Goal: Transaction & Acquisition: Book appointment/travel/reservation

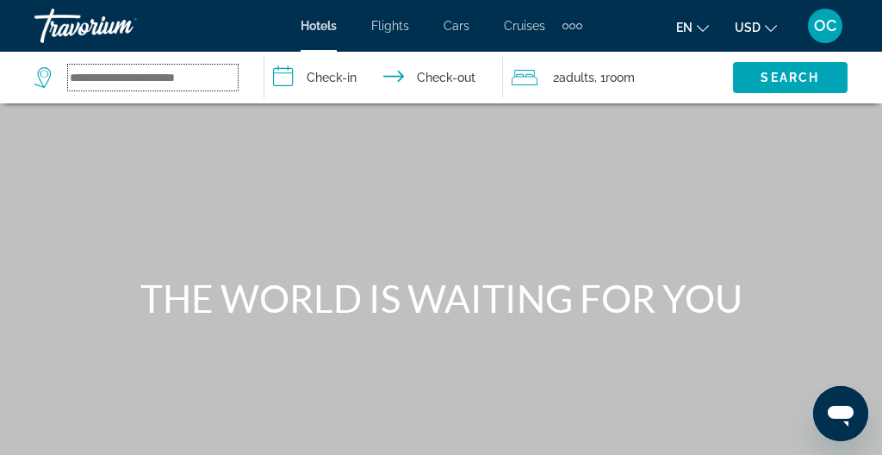
click at [114, 80] on input "Search widget" at bounding box center [153, 78] width 170 height 26
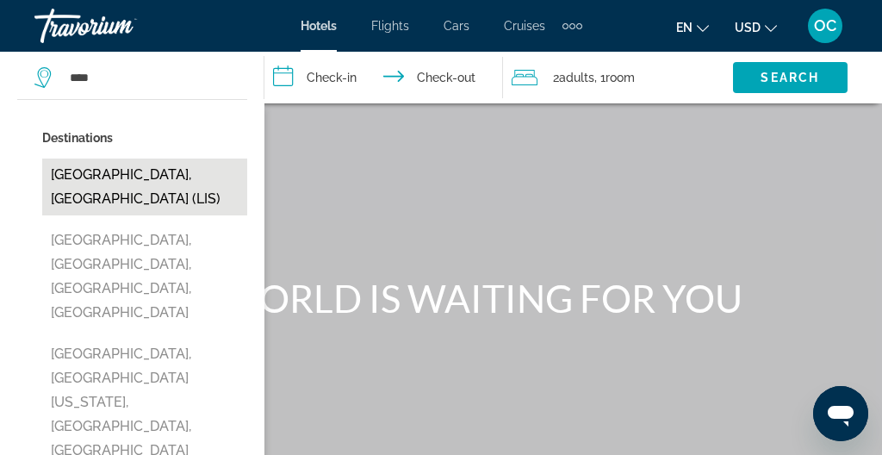
click at [68, 188] on button "[GEOGRAPHIC_DATA], [GEOGRAPHIC_DATA] (LIS)" at bounding box center [144, 186] width 205 height 57
type input "**********"
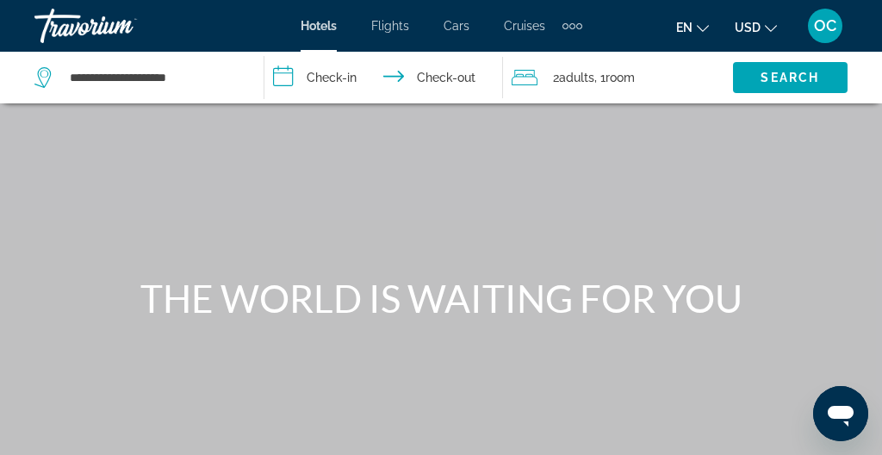
click at [345, 77] on input "**********" at bounding box center [386, 80] width 245 height 57
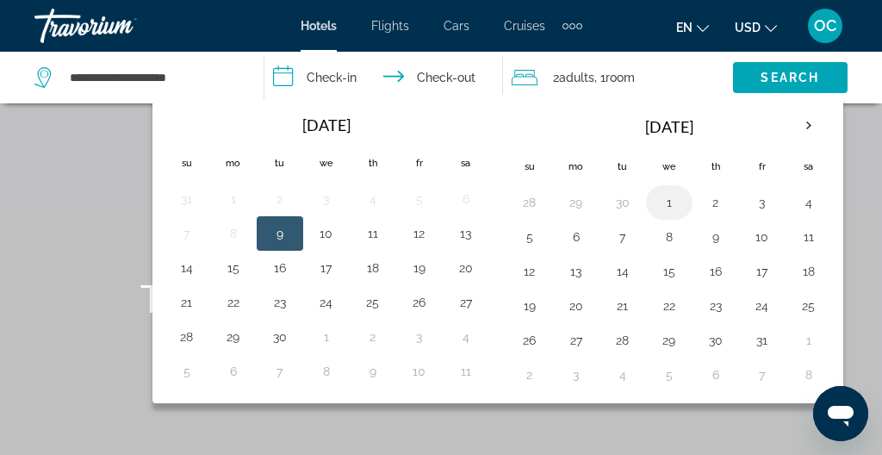
click at [668, 203] on button "1" at bounding box center [669, 202] width 28 height 24
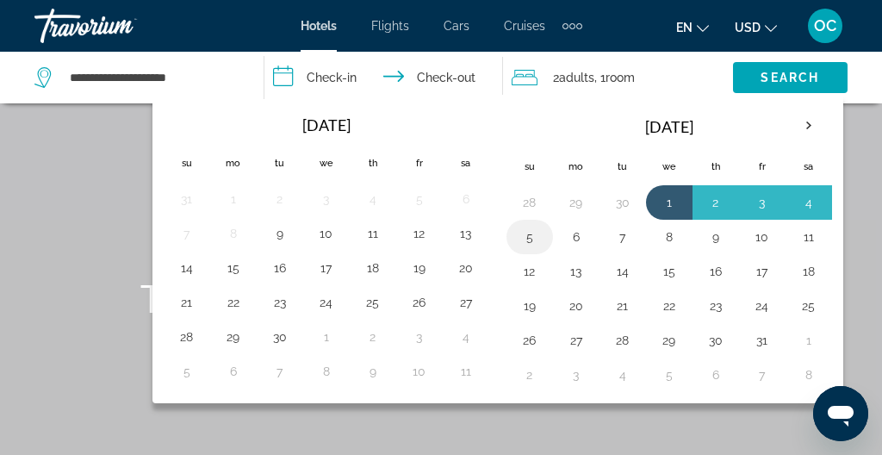
click at [527, 233] on button "5" at bounding box center [530, 237] width 28 height 24
type input "**********"
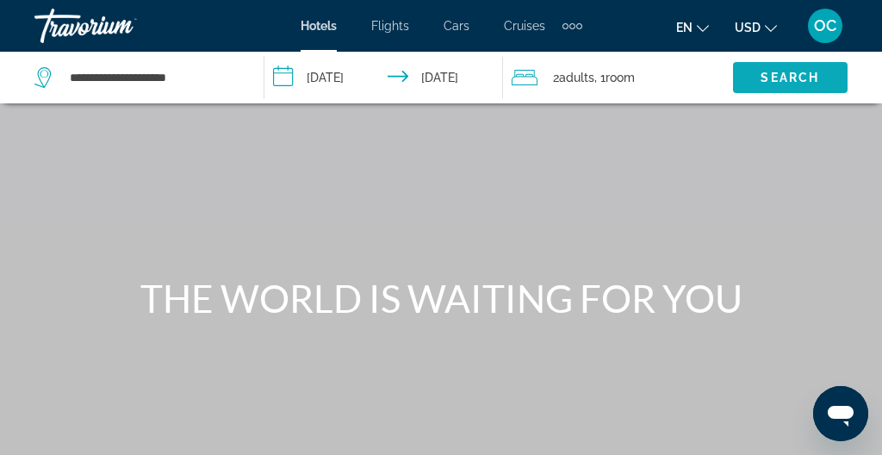
click at [762, 82] on span "Search" at bounding box center [790, 78] width 59 height 14
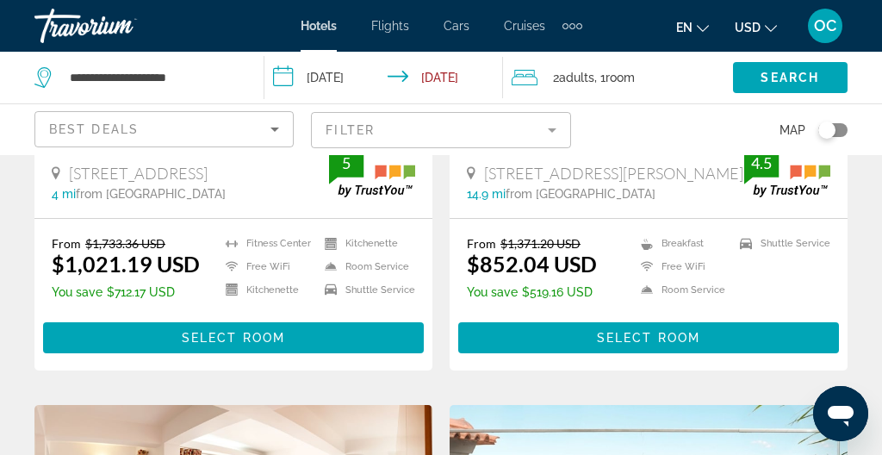
scroll to position [444, 0]
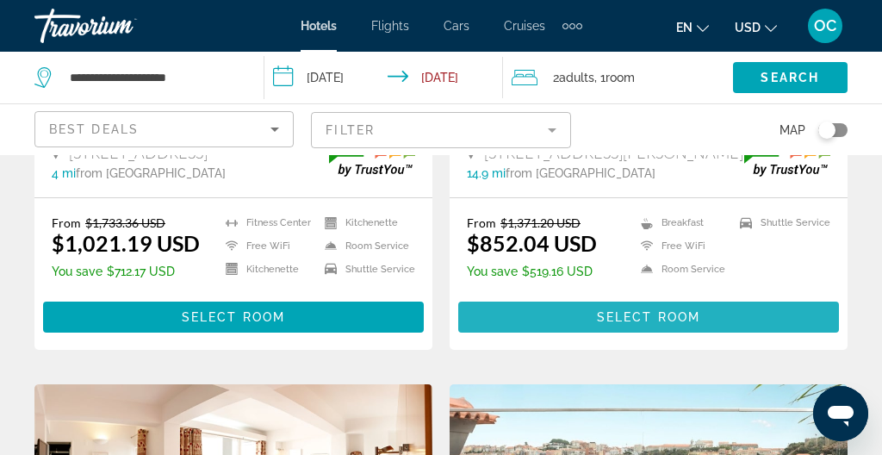
click at [552, 313] on span "Main content" at bounding box center [648, 316] width 381 height 41
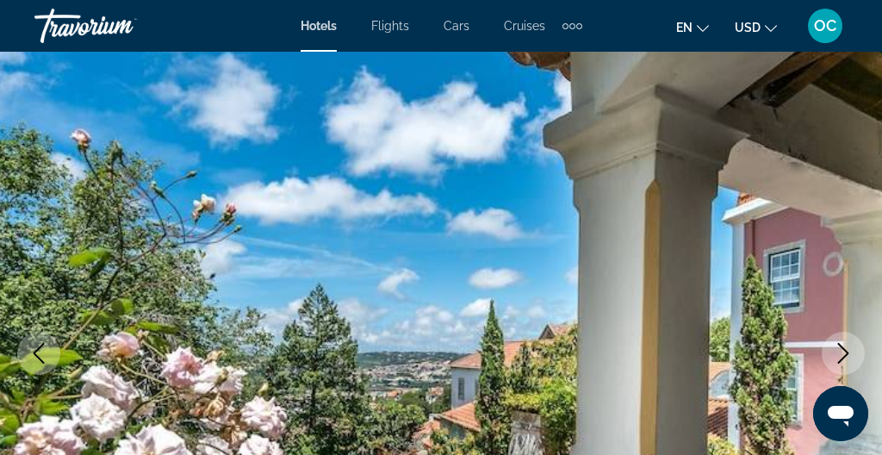
scroll to position [135, 0]
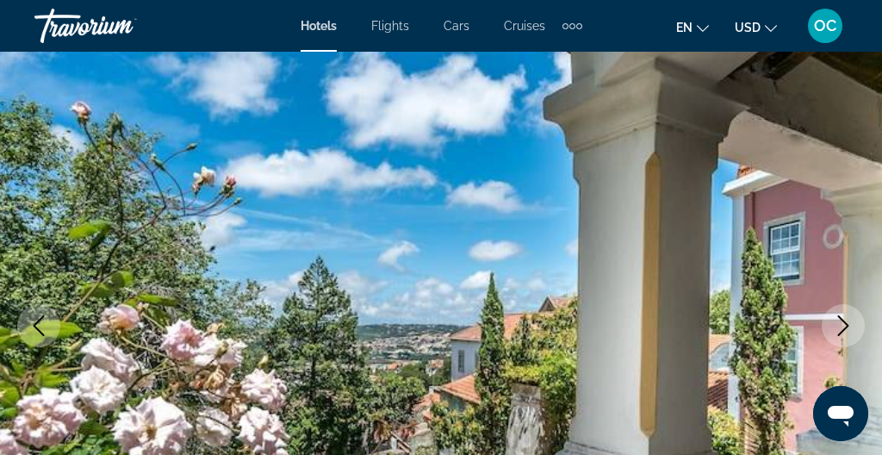
click at [841, 317] on icon "Next image" at bounding box center [843, 325] width 21 height 21
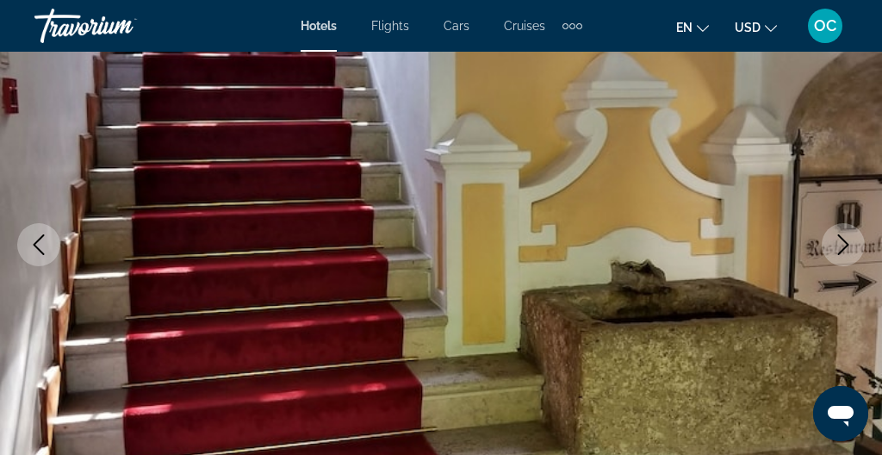
scroll to position [222, 0]
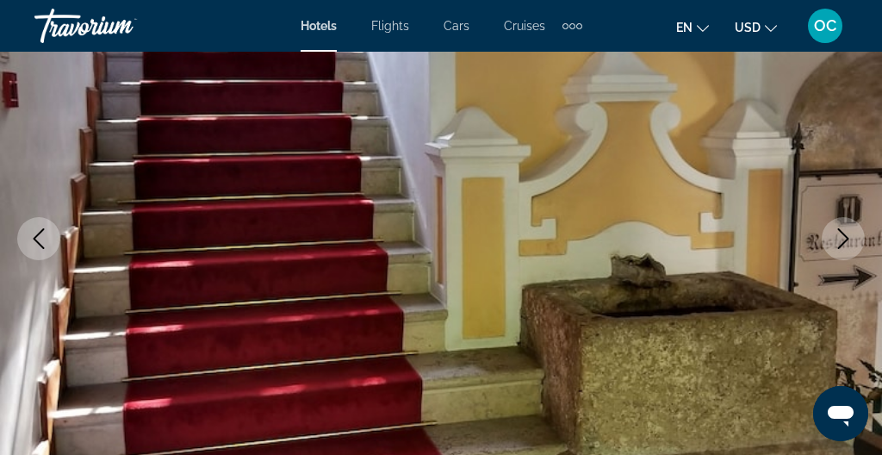
click at [842, 235] on icon "Next image" at bounding box center [843, 238] width 21 height 21
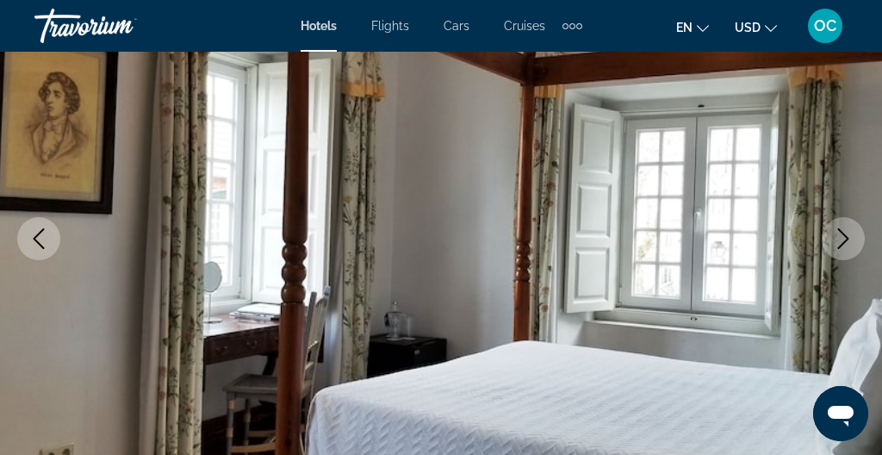
click at [842, 239] on icon "Next image" at bounding box center [843, 238] width 21 height 21
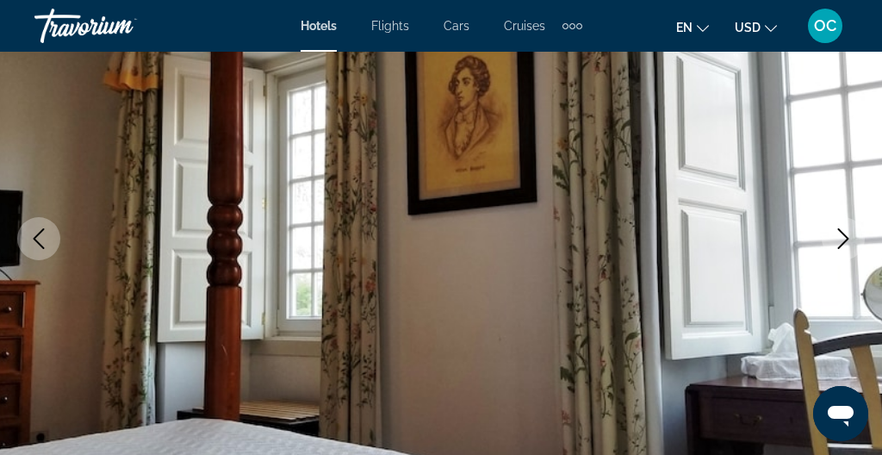
click at [842, 239] on icon "Next image" at bounding box center [843, 238] width 21 height 21
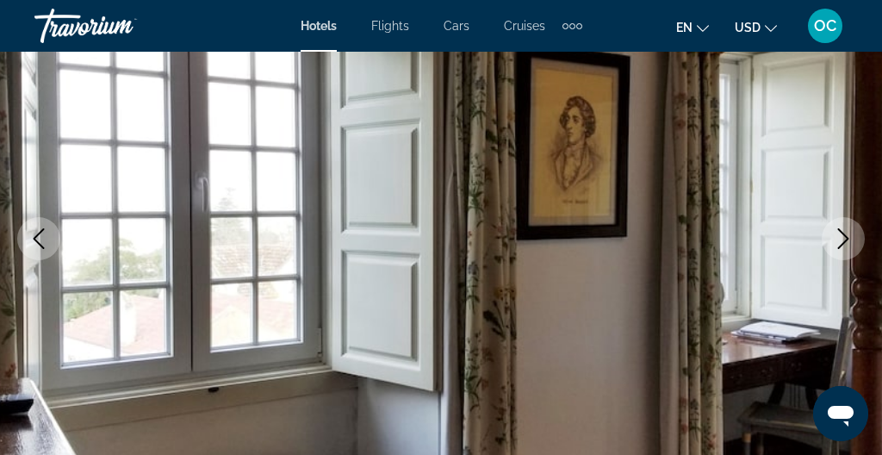
click at [842, 240] on icon "Next image" at bounding box center [843, 238] width 21 height 21
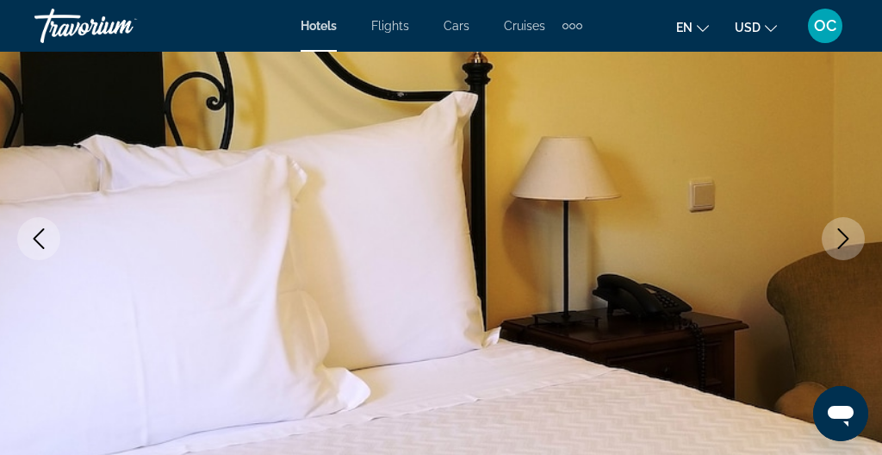
click at [835, 238] on icon "Next image" at bounding box center [843, 238] width 21 height 21
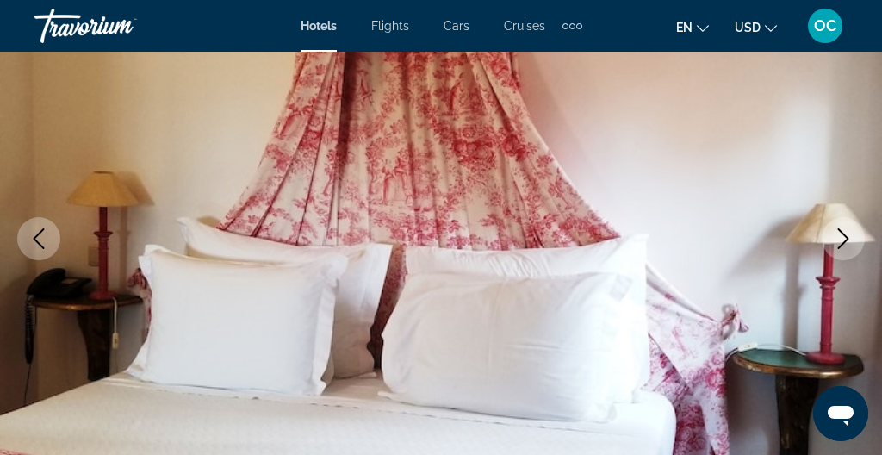
click at [835, 238] on icon "Next image" at bounding box center [843, 238] width 21 height 21
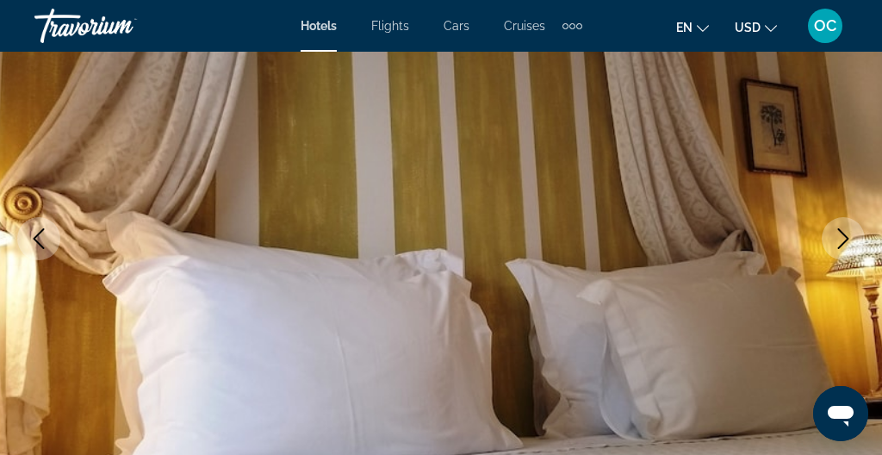
click at [835, 238] on icon "Next image" at bounding box center [843, 238] width 21 height 21
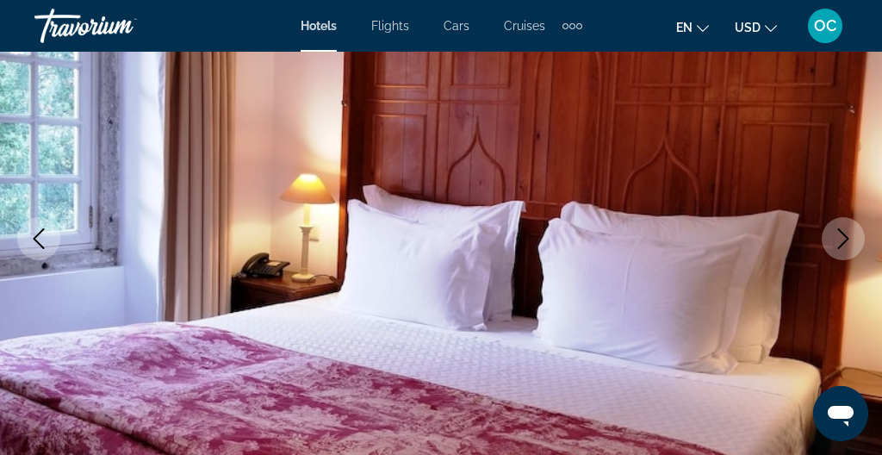
click at [835, 238] on icon "Next image" at bounding box center [843, 238] width 21 height 21
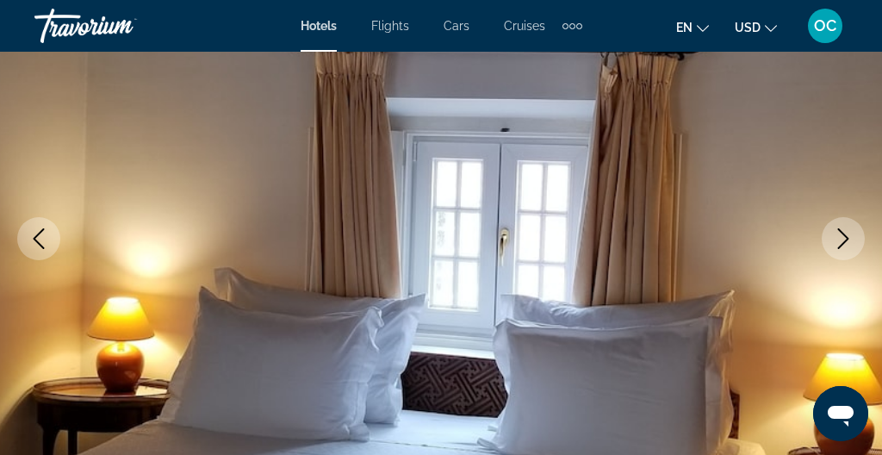
click at [835, 238] on icon "Next image" at bounding box center [843, 238] width 21 height 21
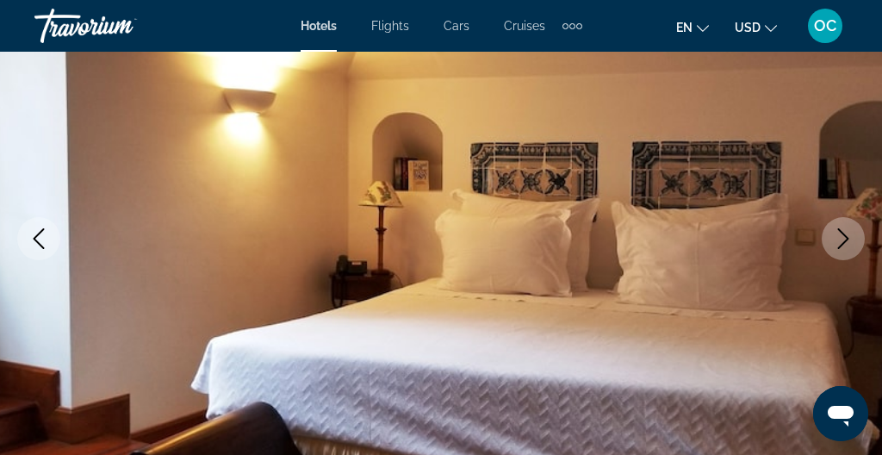
click at [835, 238] on icon "Next image" at bounding box center [843, 238] width 21 height 21
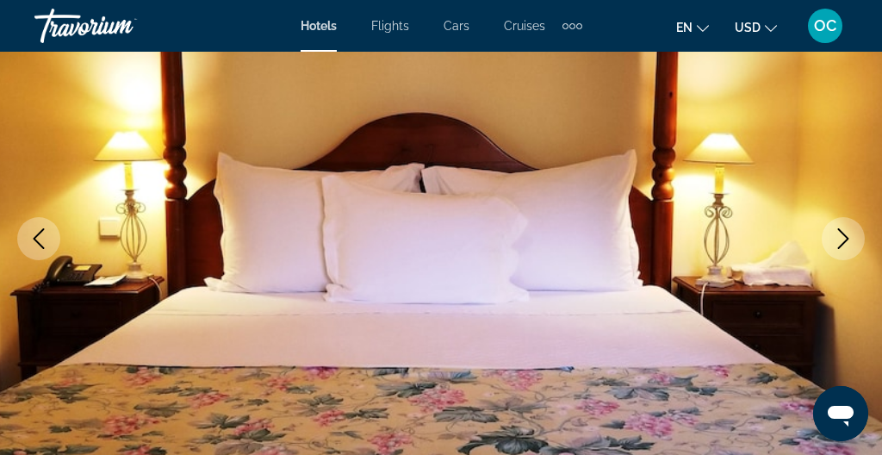
click at [835, 238] on icon "Next image" at bounding box center [843, 238] width 21 height 21
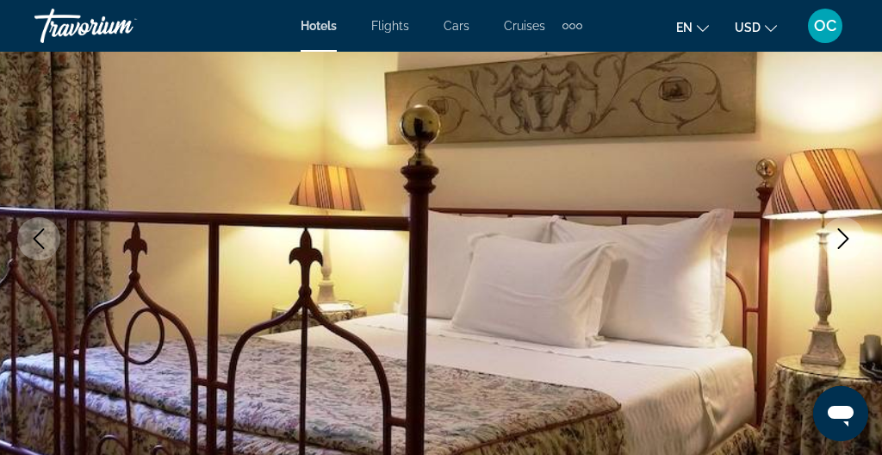
click at [835, 238] on icon "Next image" at bounding box center [843, 238] width 21 height 21
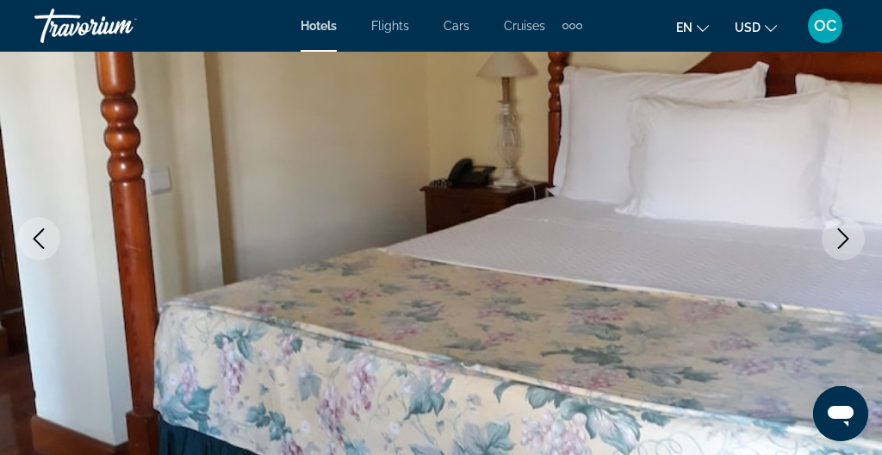
click at [835, 238] on icon "Next image" at bounding box center [843, 238] width 21 height 21
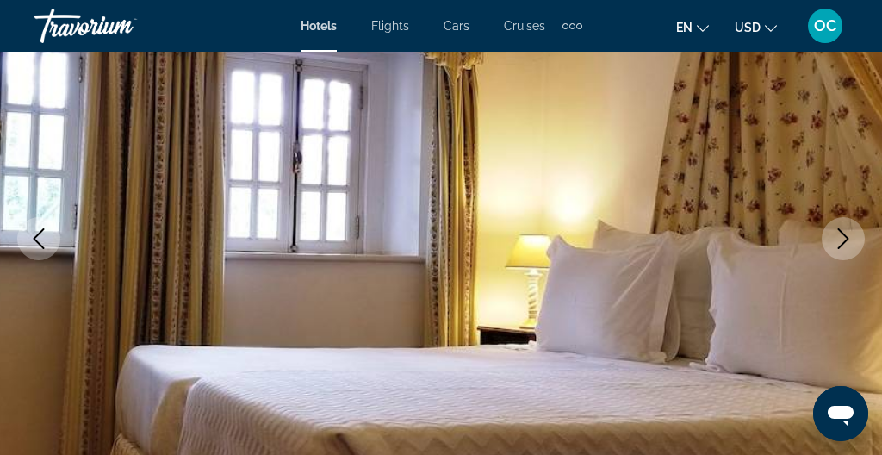
click at [835, 238] on icon "Next image" at bounding box center [843, 238] width 21 height 21
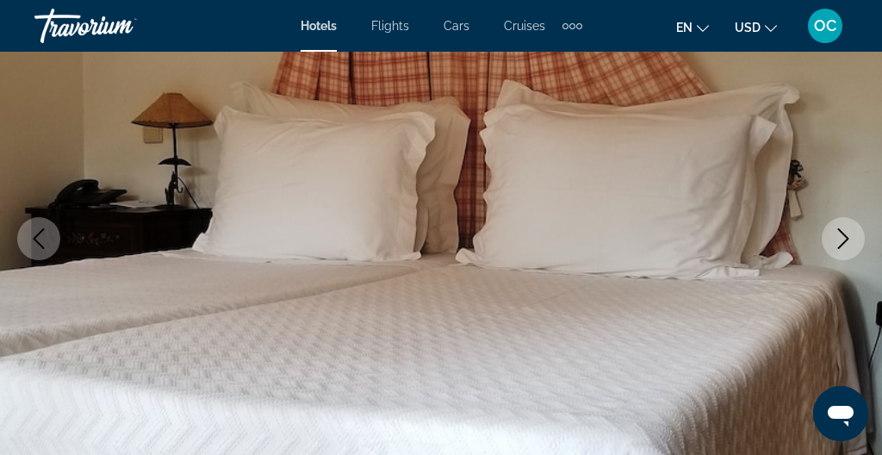
click at [835, 238] on icon "Next image" at bounding box center [843, 238] width 21 height 21
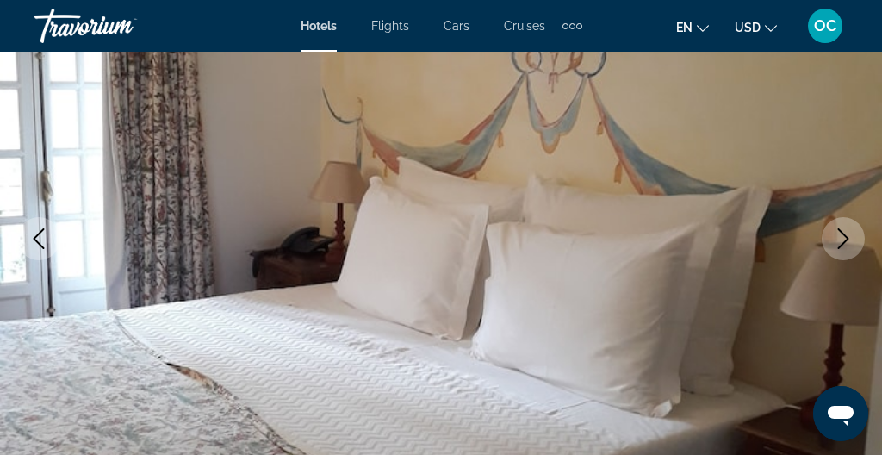
click at [835, 238] on icon "Next image" at bounding box center [843, 238] width 21 height 21
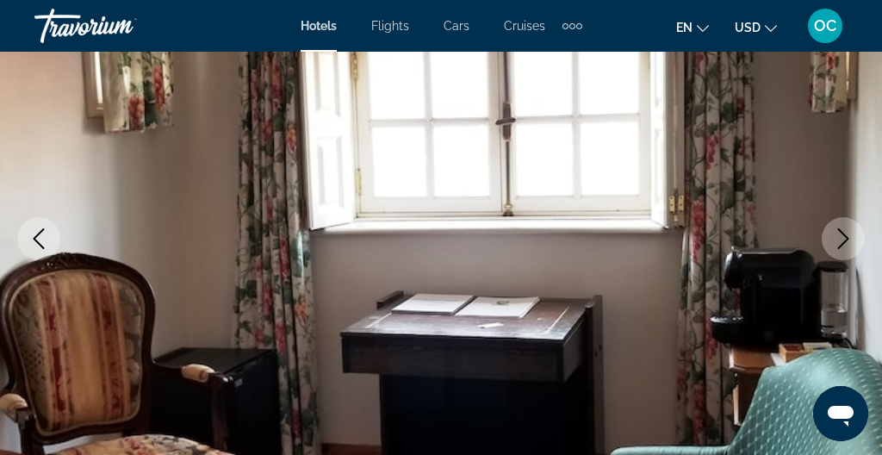
click at [835, 238] on icon "Next image" at bounding box center [843, 238] width 21 height 21
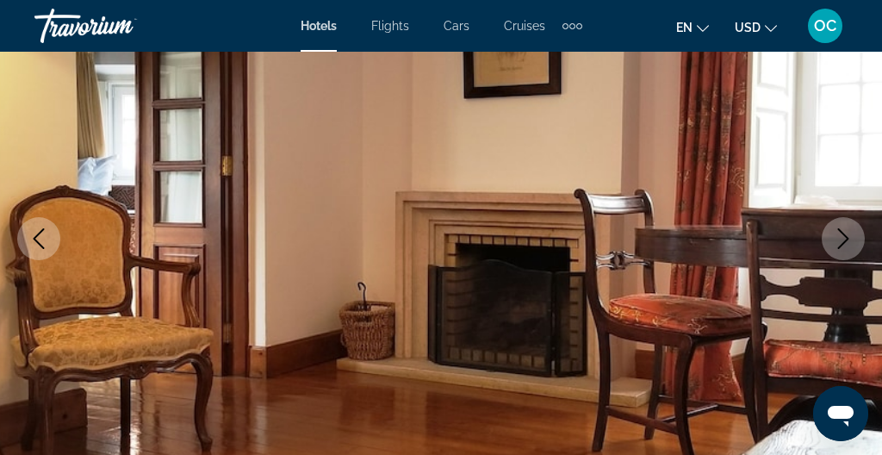
click at [835, 238] on icon "Next image" at bounding box center [843, 238] width 21 height 21
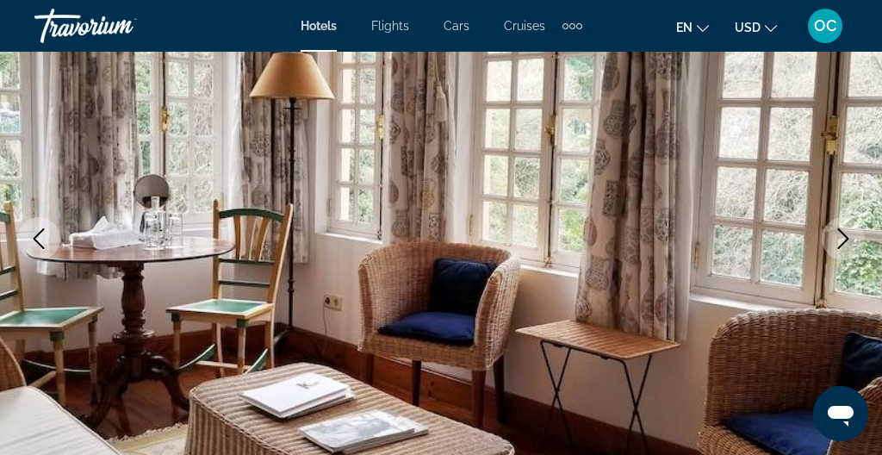
click at [835, 238] on icon "Next image" at bounding box center [843, 238] width 21 height 21
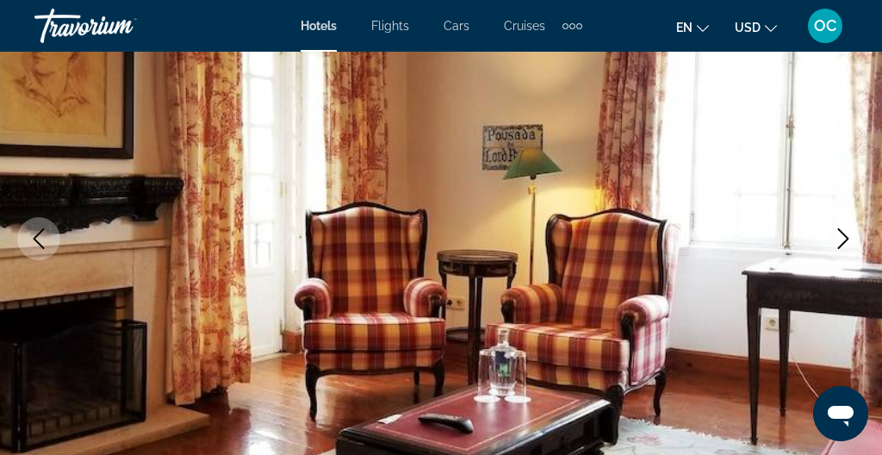
click at [835, 238] on icon "Next image" at bounding box center [843, 238] width 21 height 21
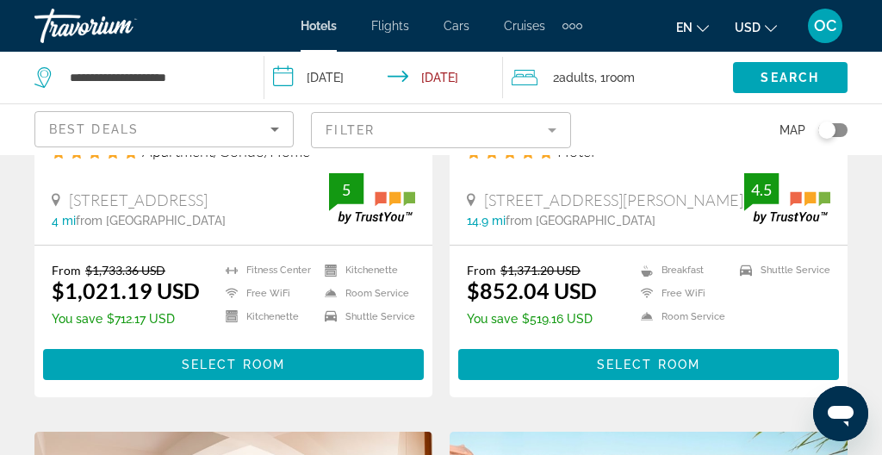
scroll to position [408, 0]
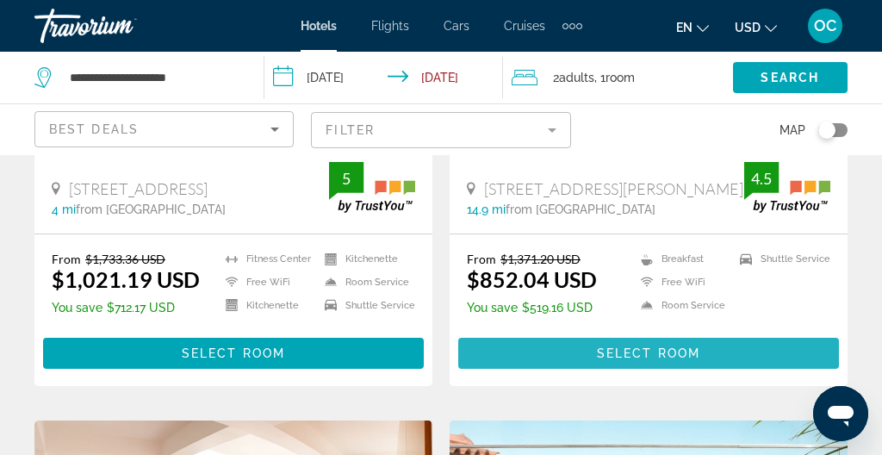
click at [605, 356] on span "Select Room" at bounding box center [648, 353] width 103 height 14
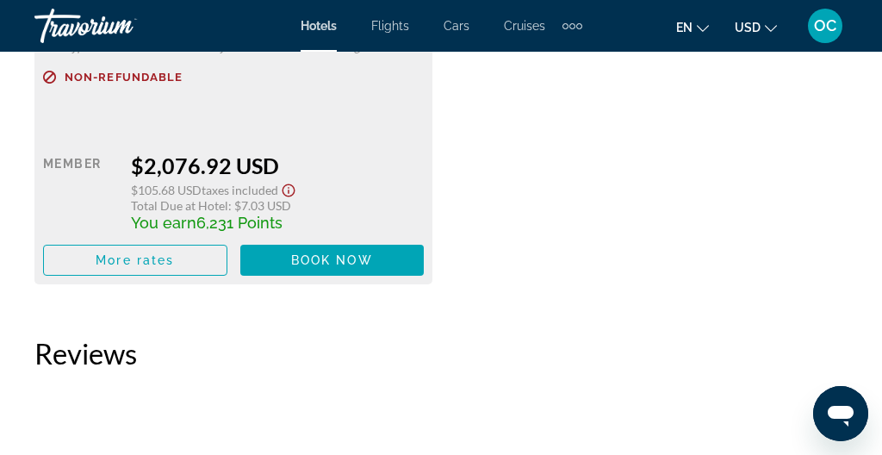
scroll to position [3844, 0]
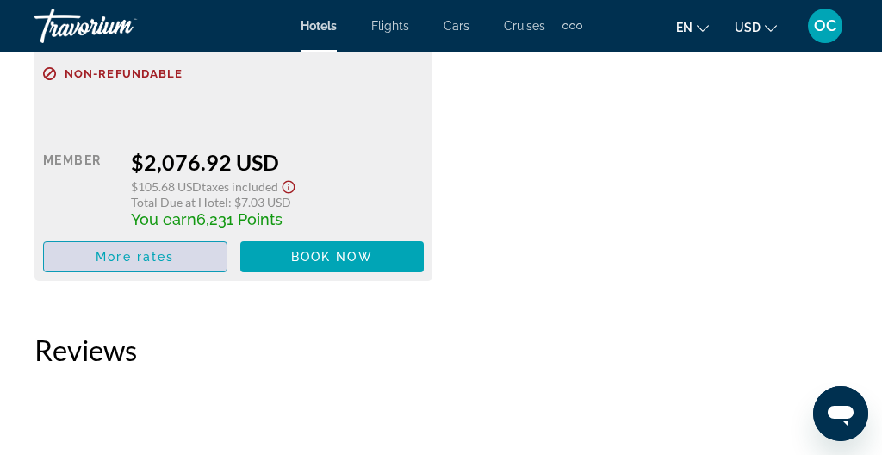
click at [162, 250] on span "More rates" at bounding box center [135, 257] width 78 height 14
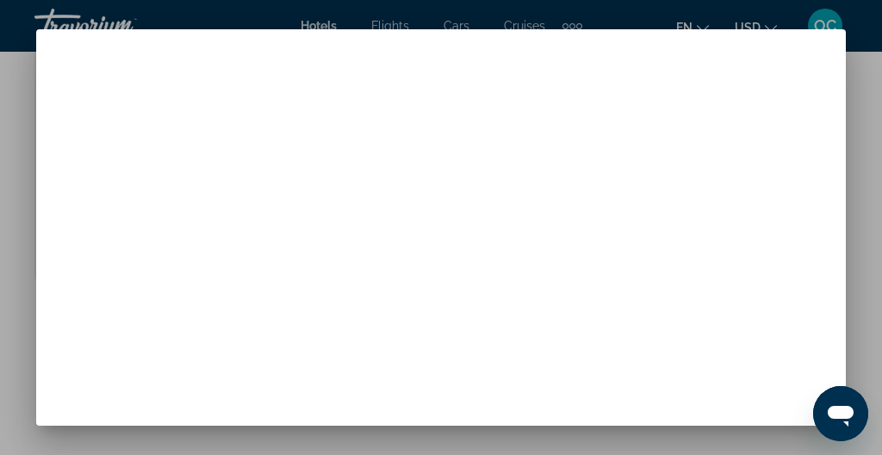
scroll to position [0, 0]
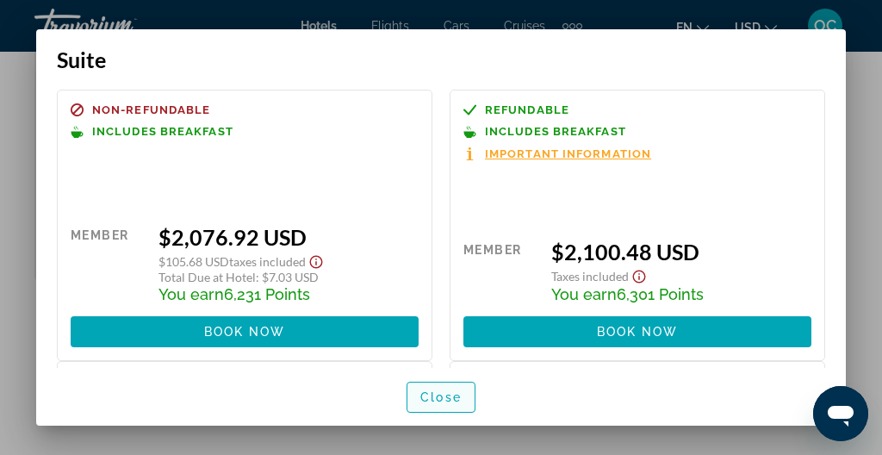
click at [435, 401] on span "Close" at bounding box center [440, 397] width 41 height 14
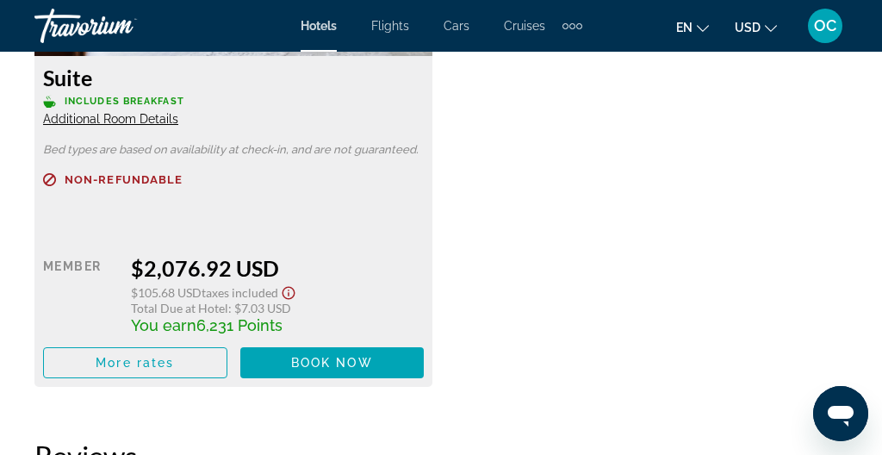
scroll to position [3755, 0]
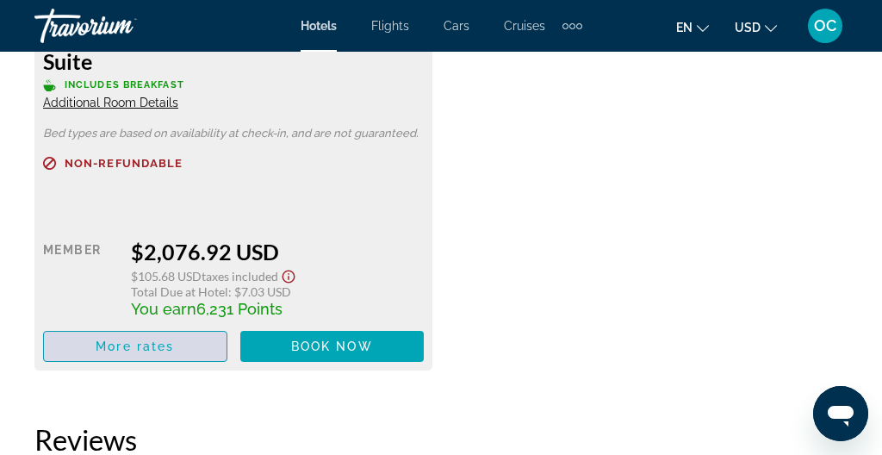
click at [164, 339] on span "More rates" at bounding box center [135, 346] width 78 height 14
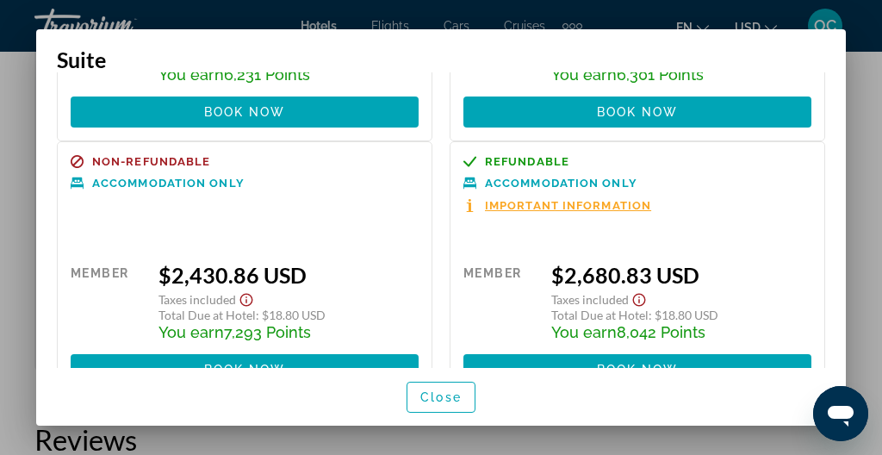
scroll to position [269, 0]
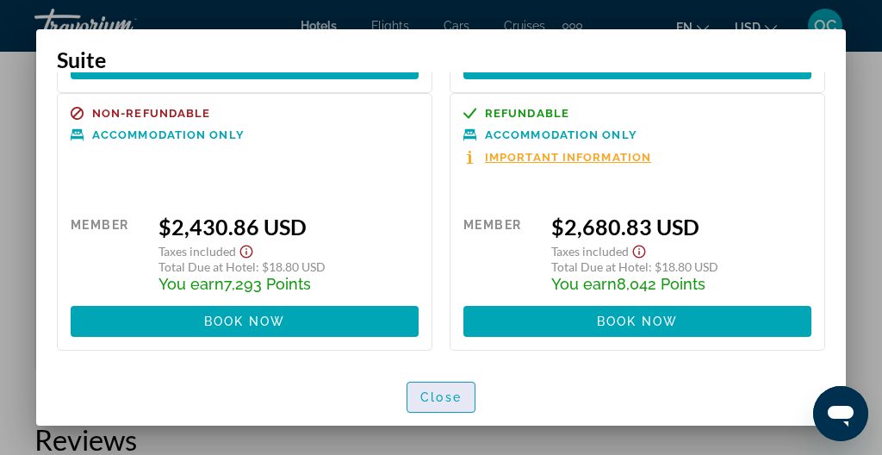
click at [445, 391] on span "Close" at bounding box center [440, 397] width 41 height 14
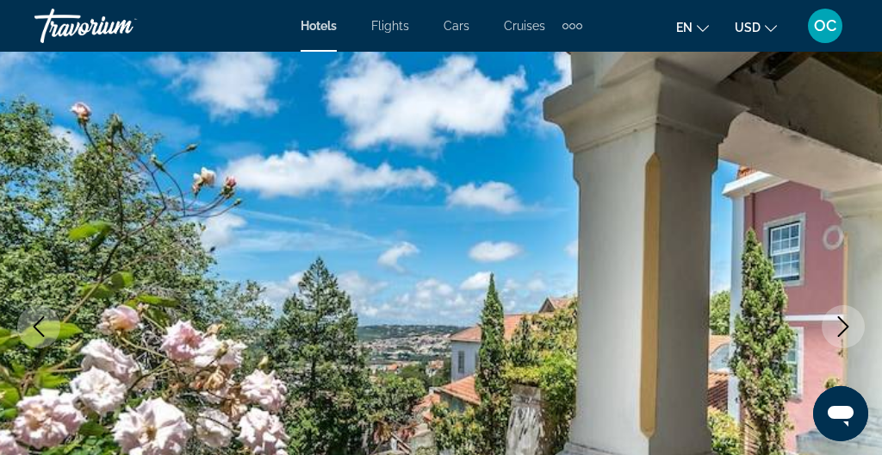
scroll to position [129, 0]
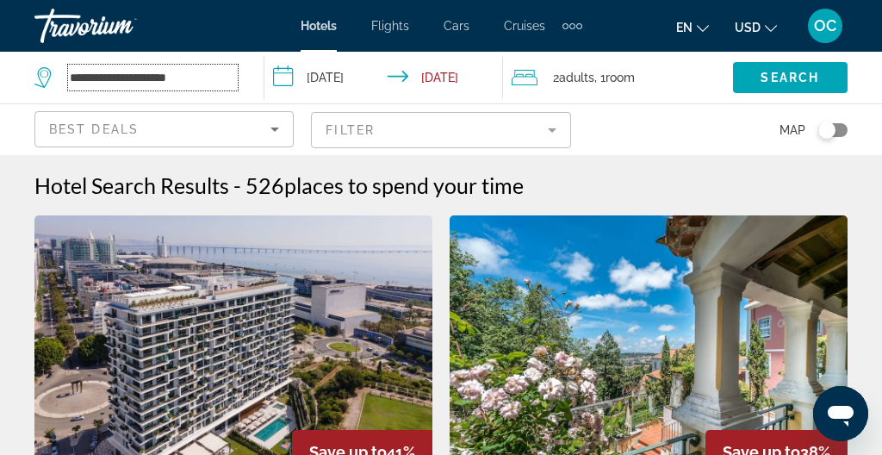
click at [205, 77] on input "**********" at bounding box center [153, 78] width 170 height 26
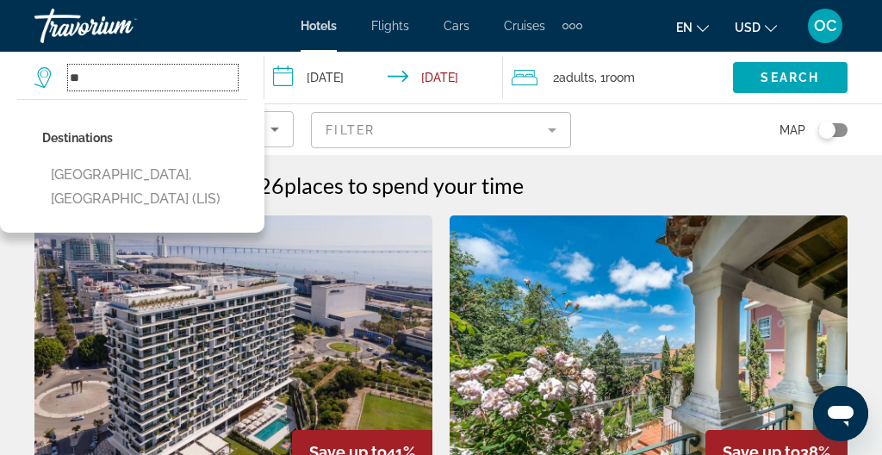
type input "*"
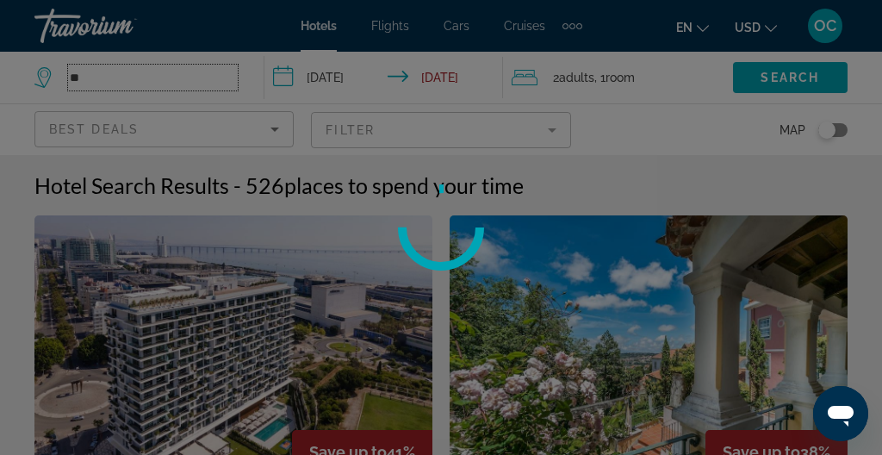
type input "*"
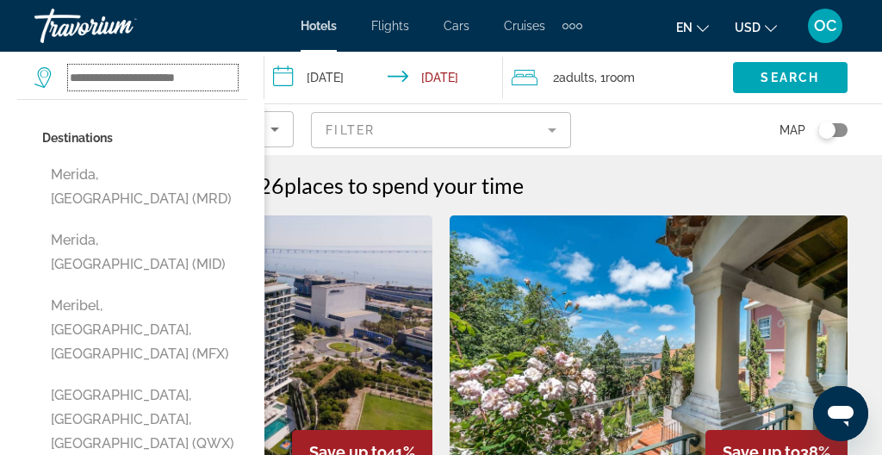
click at [96, 80] on input "Search widget" at bounding box center [153, 78] width 170 height 26
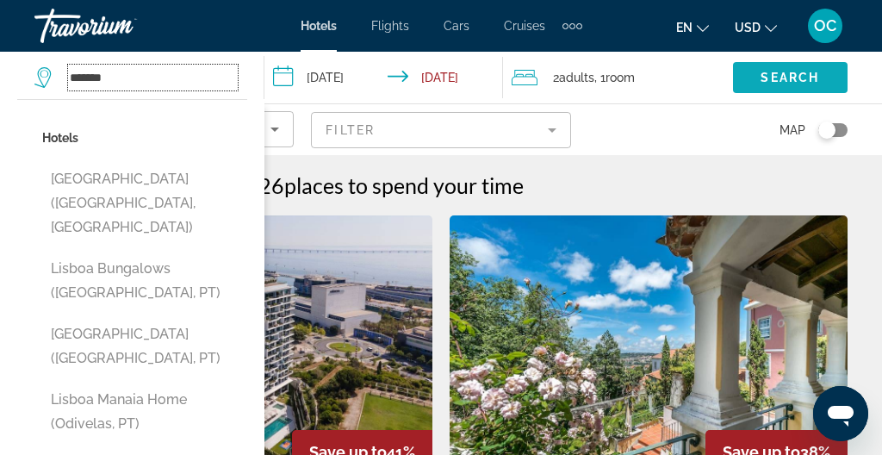
type input "******"
click at [790, 65] on span "Search widget" at bounding box center [790, 77] width 115 height 41
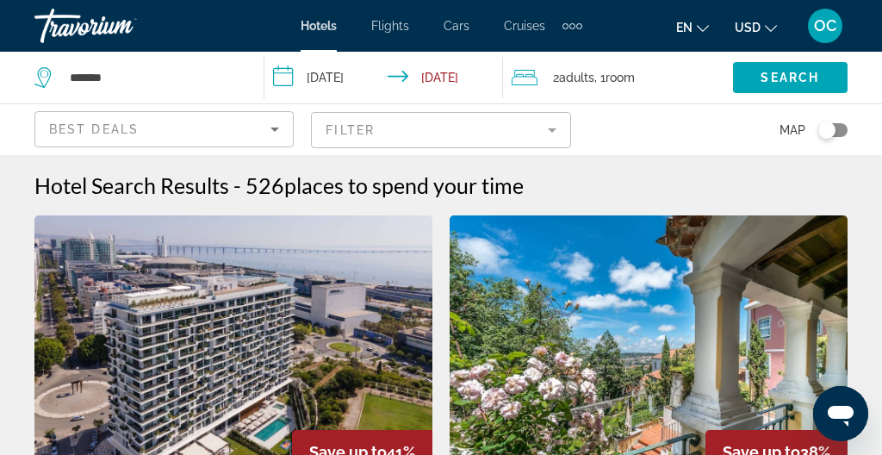
click at [401, 134] on mat-form-field "Filter" at bounding box center [440, 130] width 259 height 36
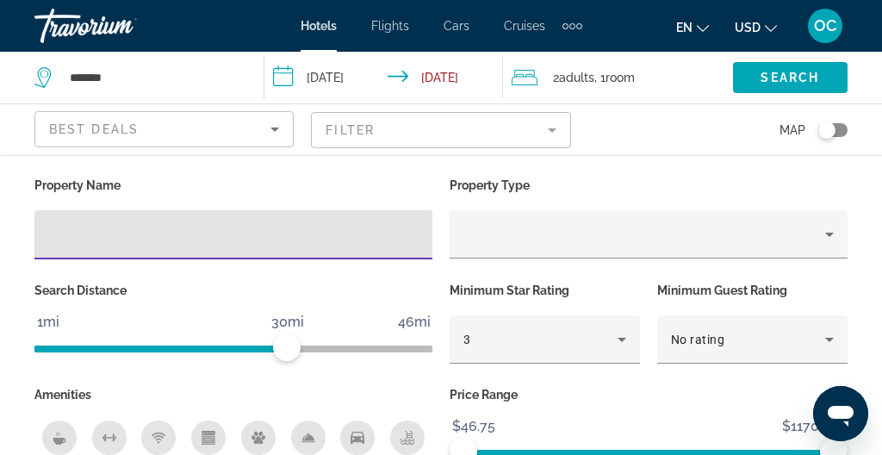
click at [72, 238] on input "Hotel Filters" at bounding box center [233, 235] width 370 height 21
type input "******"
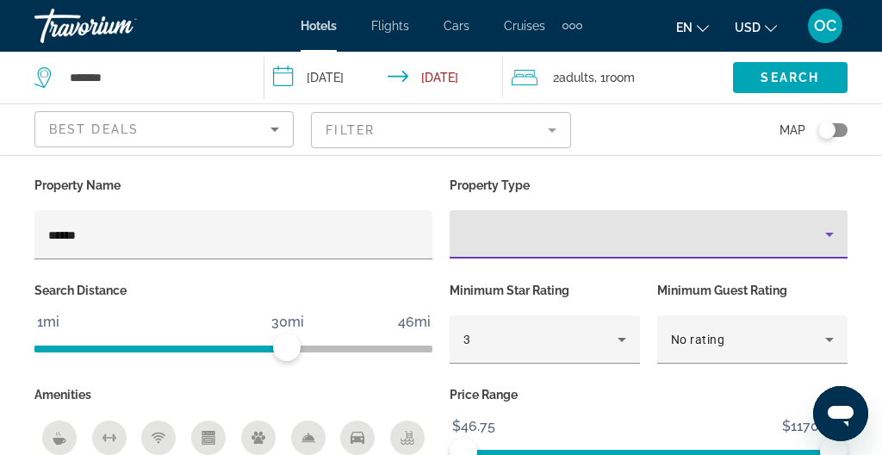
click at [835, 238] on icon "Property type" at bounding box center [829, 234] width 21 height 21
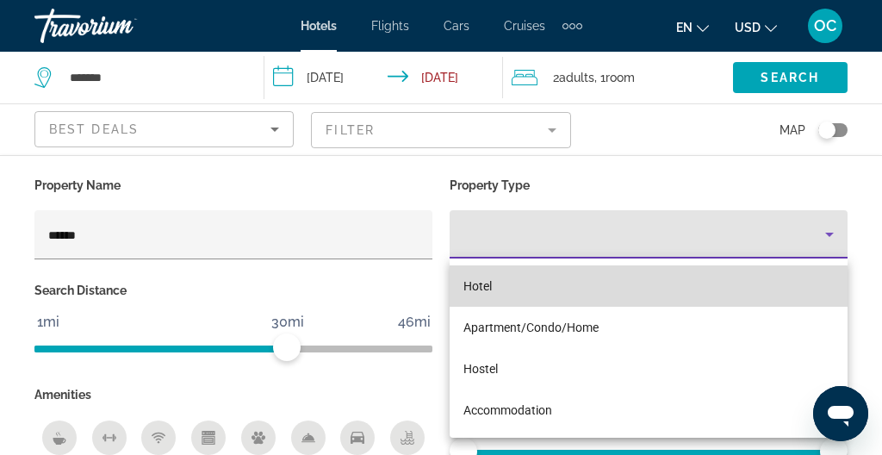
click at [521, 289] on mat-option "Hotel" at bounding box center [649, 285] width 398 height 41
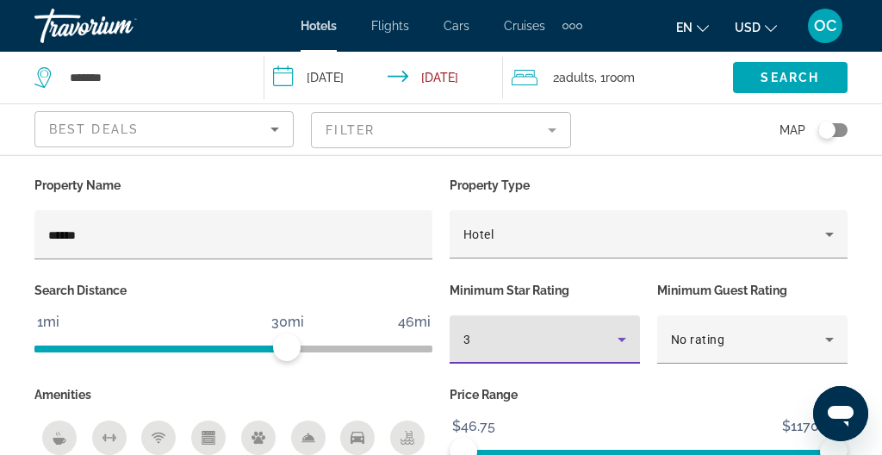
click at [616, 334] on icon "Hotel Filters" at bounding box center [622, 339] width 21 height 21
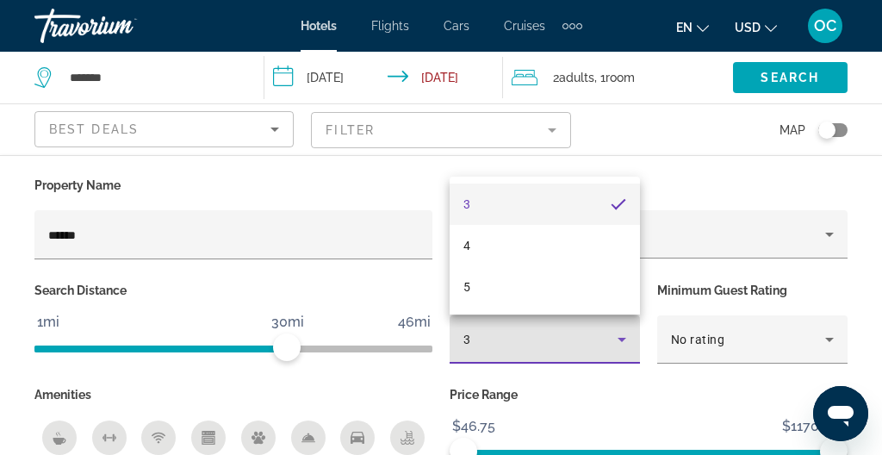
click at [699, 172] on div at bounding box center [441, 227] width 882 height 455
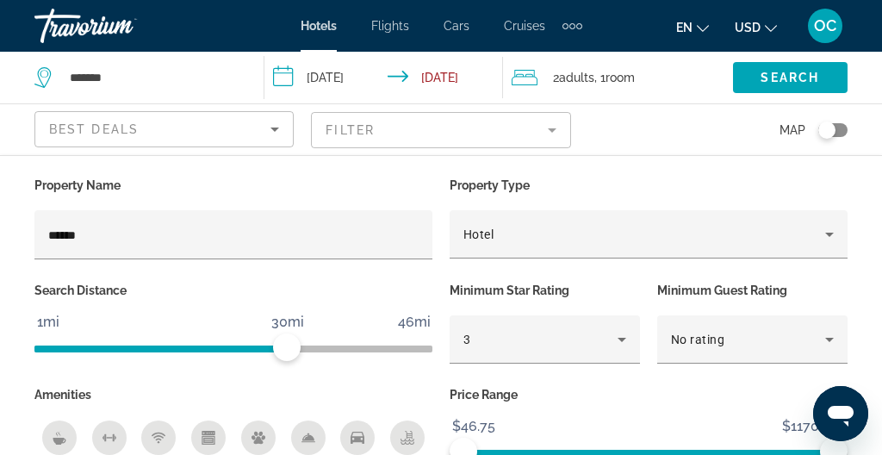
scroll to position [10, 0]
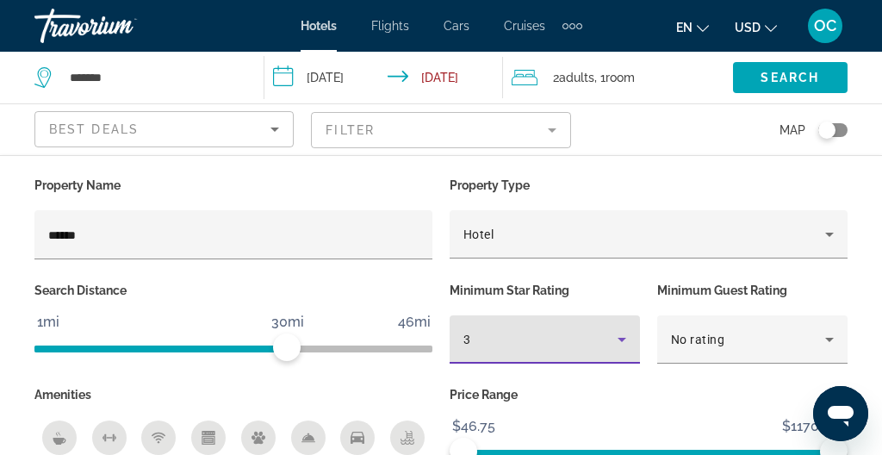
click at [625, 338] on icon "Hotel Filters" at bounding box center [622, 340] width 9 height 4
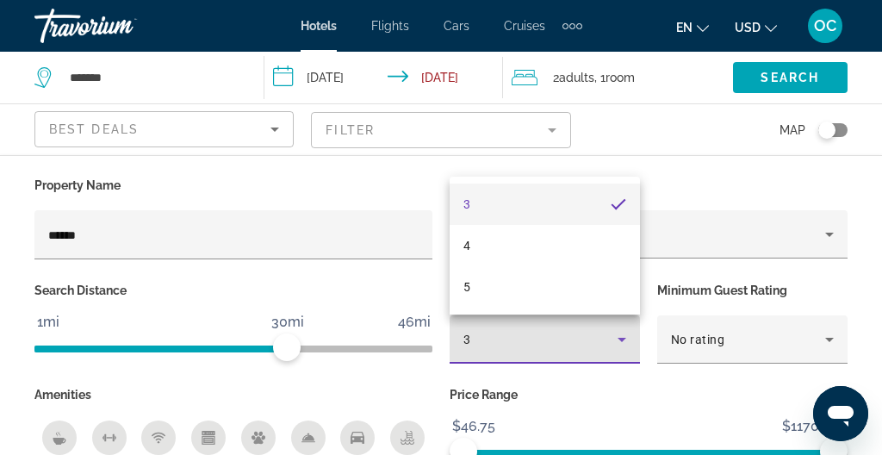
click at [620, 421] on div at bounding box center [441, 227] width 882 height 455
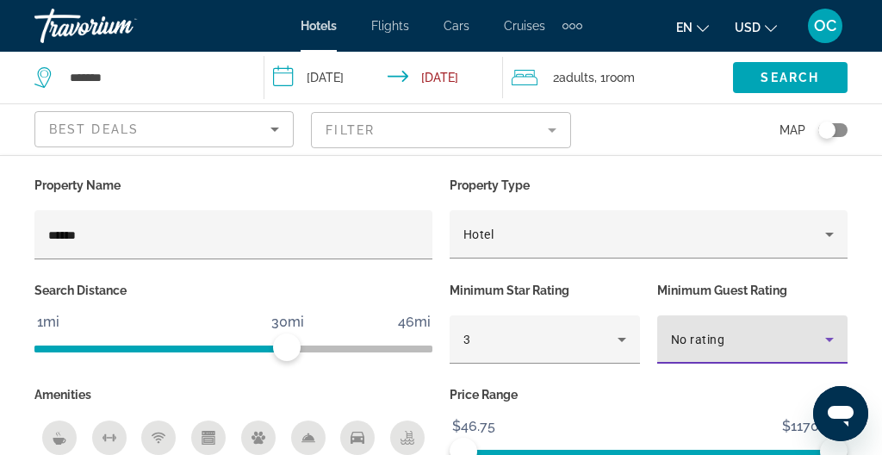
click at [827, 332] on icon "Hotel Filters" at bounding box center [829, 339] width 21 height 21
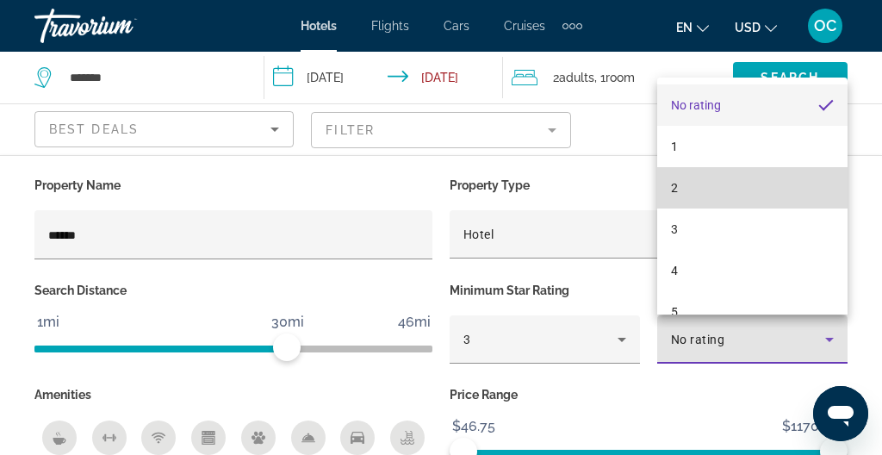
click at [703, 180] on mat-option "2" at bounding box center [752, 187] width 190 height 41
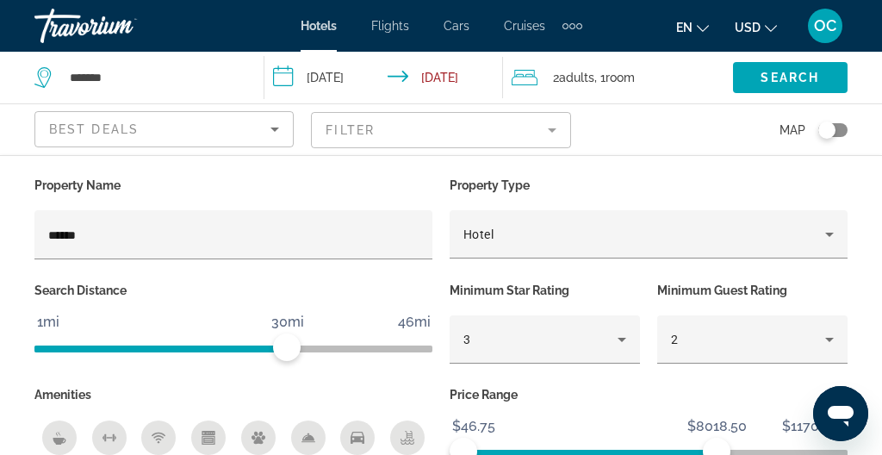
click at [717, 450] on span "ngx-slider" at bounding box center [589, 453] width 253 height 7
click at [646, 452] on span "ngx-slider" at bounding box center [554, 453] width 183 height 7
click at [853, 450] on div "Price Range $46.75 $11706.25 $46.75 $5795.25" at bounding box center [648, 432] width 415 height 100
click at [842, 450] on span "ngx-slider" at bounding box center [649, 453] width 398 height 7
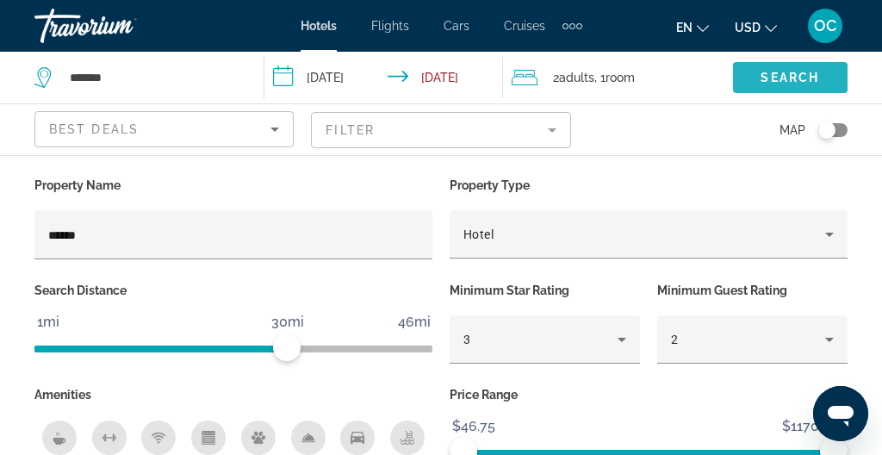
click at [758, 69] on span "Search widget" at bounding box center [790, 77] width 115 height 41
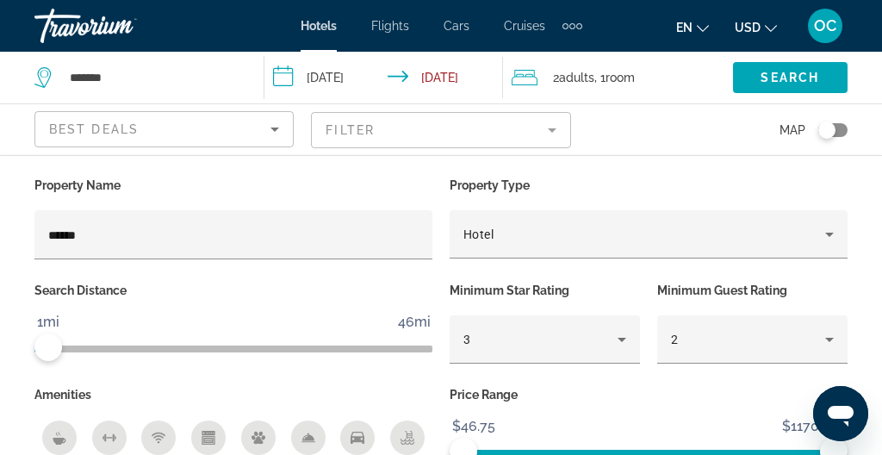
click at [40, 350] on span "ngx-slider" at bounding box center [41, 348] width 14 height 7
click at [806, 80] on span "Search" at bounding box center [790, 78] width 59 height 14
click at [829, 124] on div "Toggle map" at bounding box center [826, 129] width 17 height 17
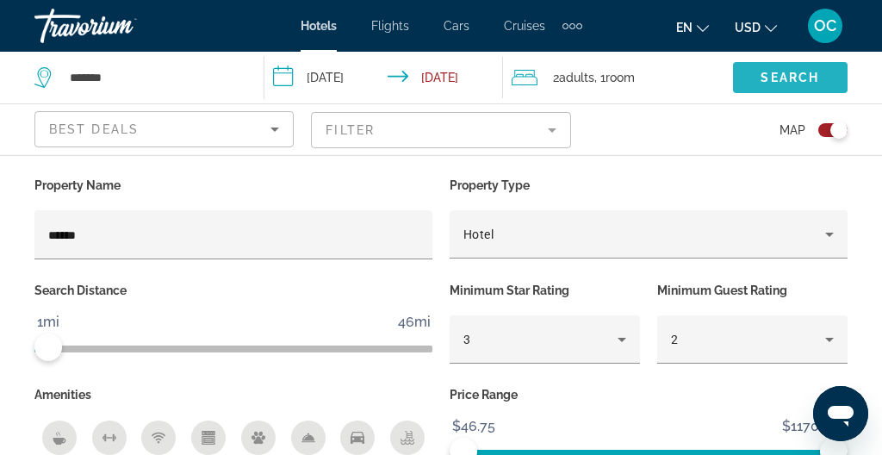
click at [793, 78] on span "Search" at bounding box center [790, 78] width 59 height 14
click at [116, 124] on span "Best Deals" at bounding box center [94, 129] width 90 height 14
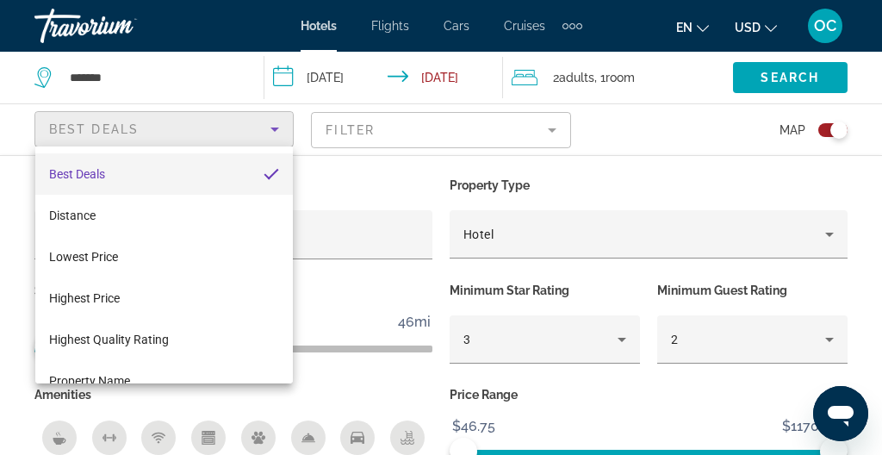
click at [13, 126] on div at bounding box center [441, 227] width 882 height 455
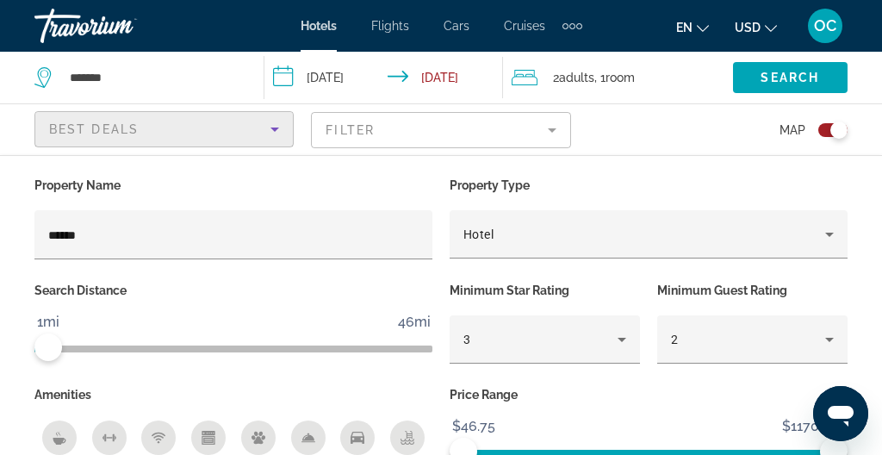
click at [278, 132] on icon "Sort by" at bounding box center [274, 129] width 21 height 21
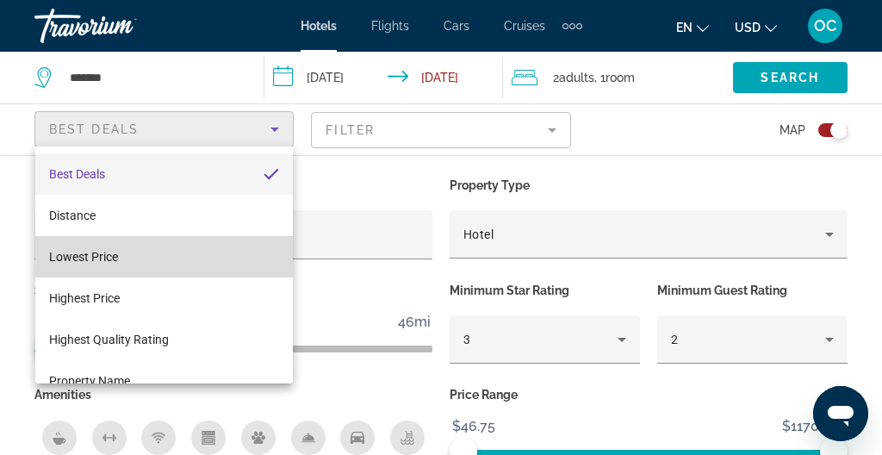
click at [153, 255] on mat-option "Lowest Price" at bounding box center [164, 256] width 258 height 41
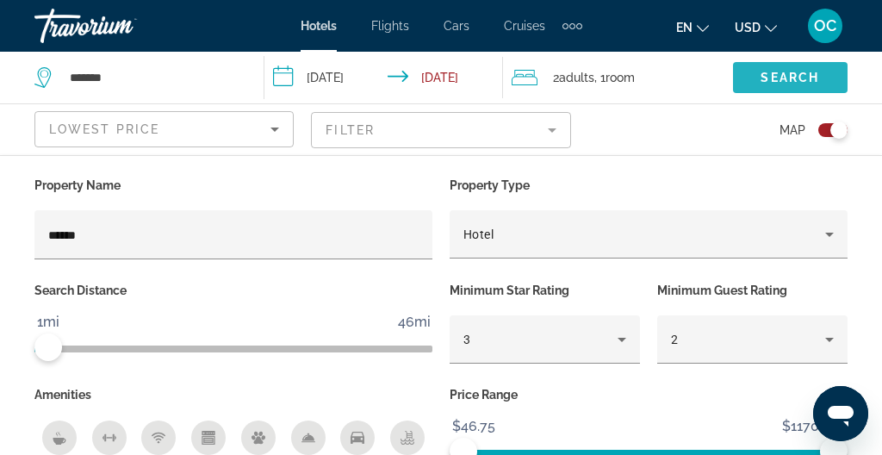
click at [794, 83] on span "Search" at bounding box center [790, 78] width 59 height 14
click at [765, 78] on span "Search" at bounding box center [790, 78] width 59 height 14
click at [841, 418] on icon "Open messaging window" at bounding box center [841, 416] width 26 height 21
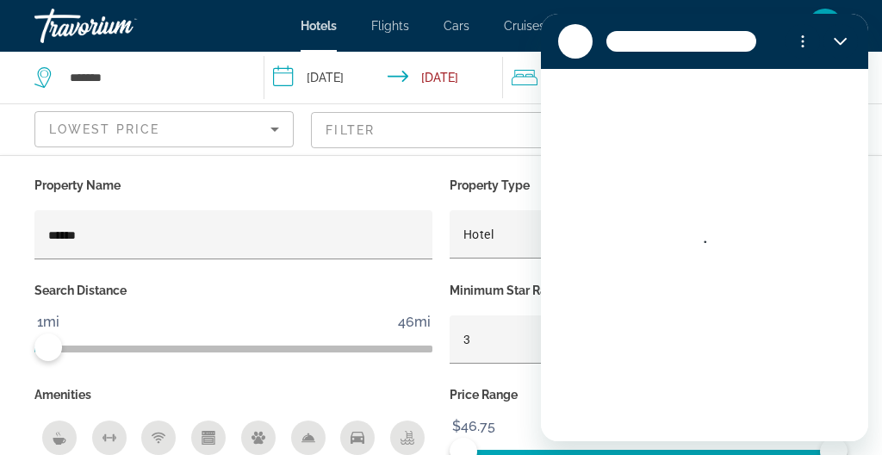
click at [404, 173] on p "Property Name" at bounding box center [233, 185] width 398 height 24
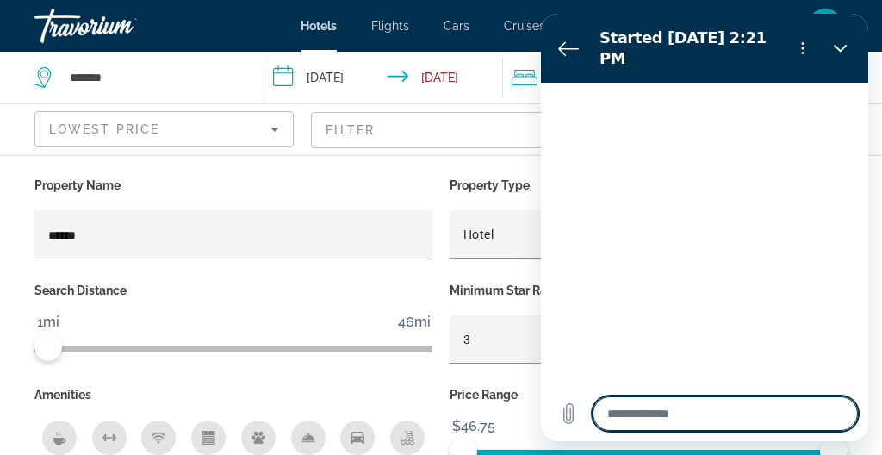
type textarea "*"
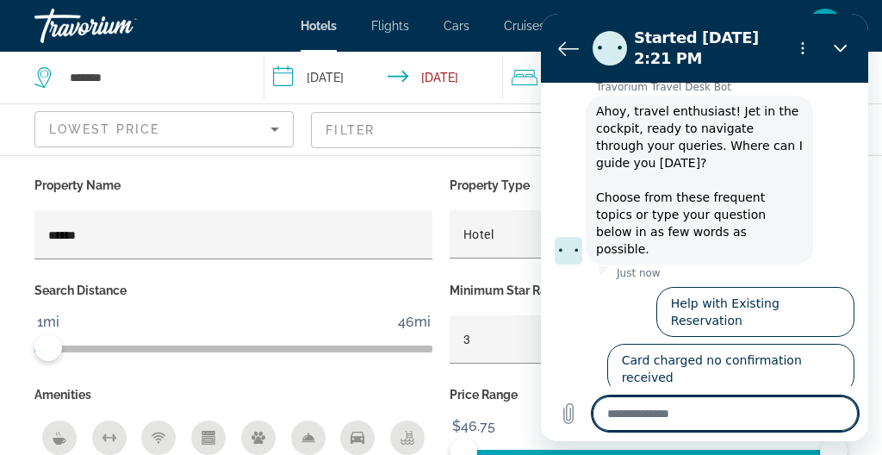
scroll to position [38, 0]
click at [569, 48] on icon "Back to the conversation list" at bounding box center [568, 48] width 21 height 21
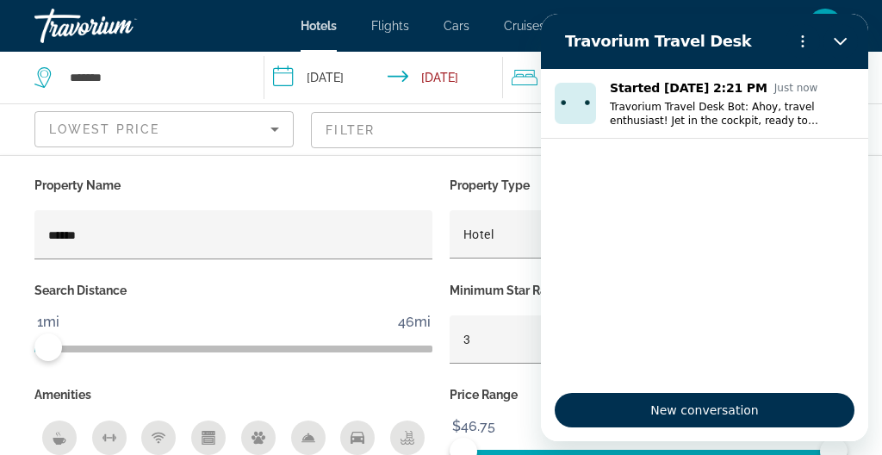
click at [860, 27] on section "Travorium Travel Desk" at bounding box center [704, 41] width 327 height 55
click at [800, 38] on icon "Options menu" at bounding box center [803, 41] width 14 height 14
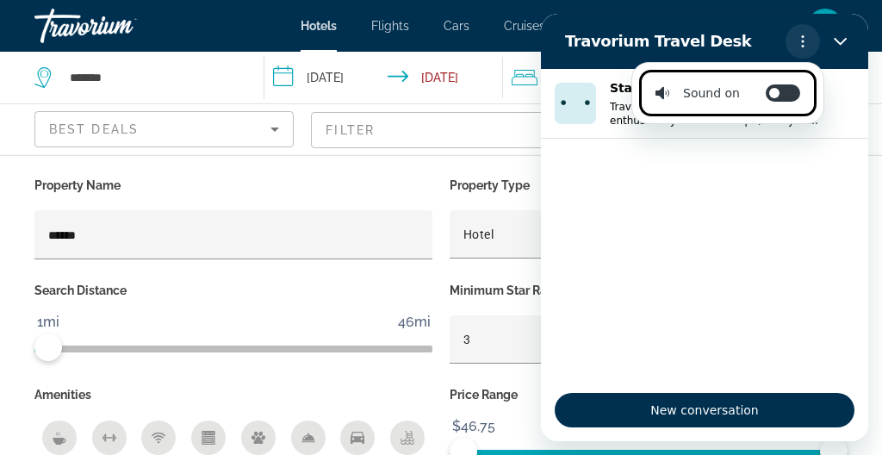
click at [800, 40] on icon "Options menu" at bounding box center [803, 41] width 14 height 14
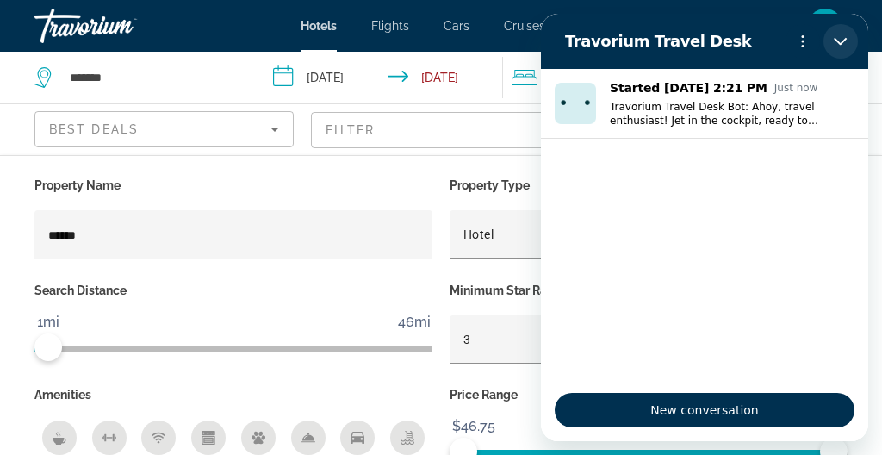
click at [842, 41] on icon "Close" at bounding box center [841, 41] width 14 height 14
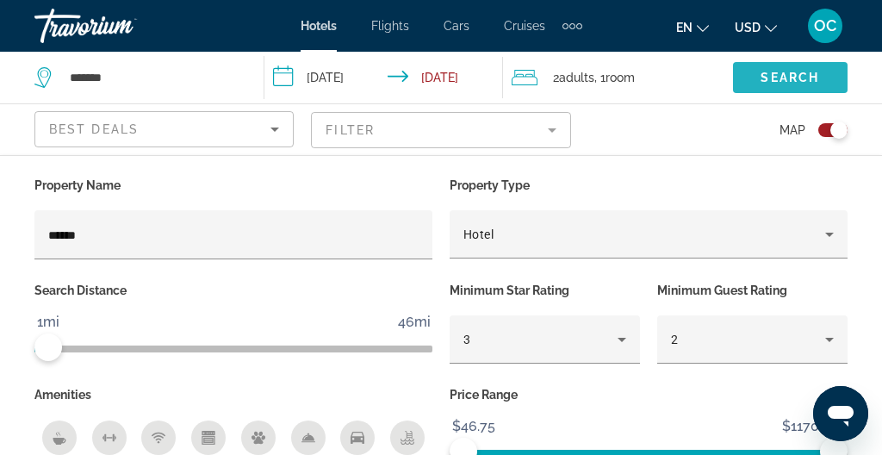
click at [789, 64] on span "Search widget" at bounding box center [790, 77] width 115 height 41
click at [748, 73] on span "Search widget" at bounding box center [790, 77] width 115 height 41
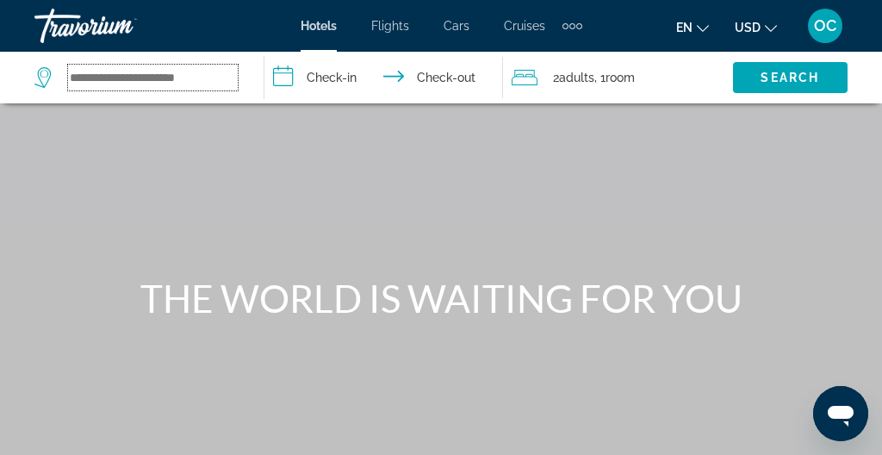
click at [86, 68] on input "Search widget" at bounding box center [153, 78] width 170 height 26
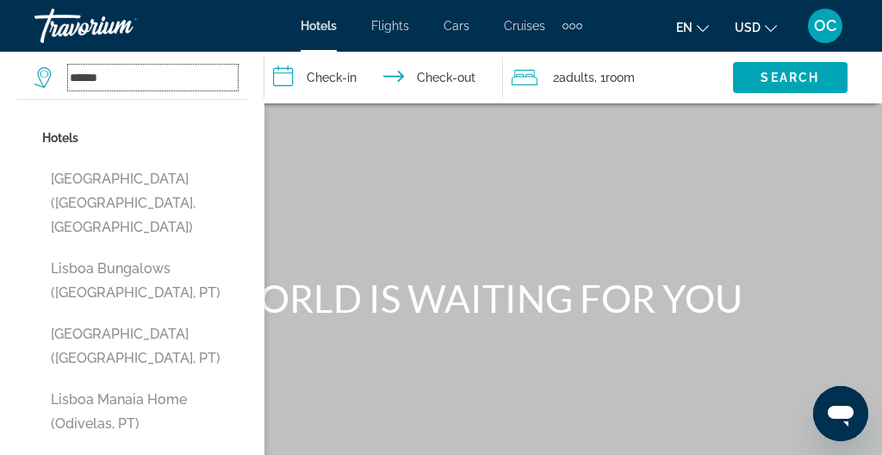
type input "******"
click at [313, 79] on input "**********" at bounding box center [386, 80] width 245 height 57
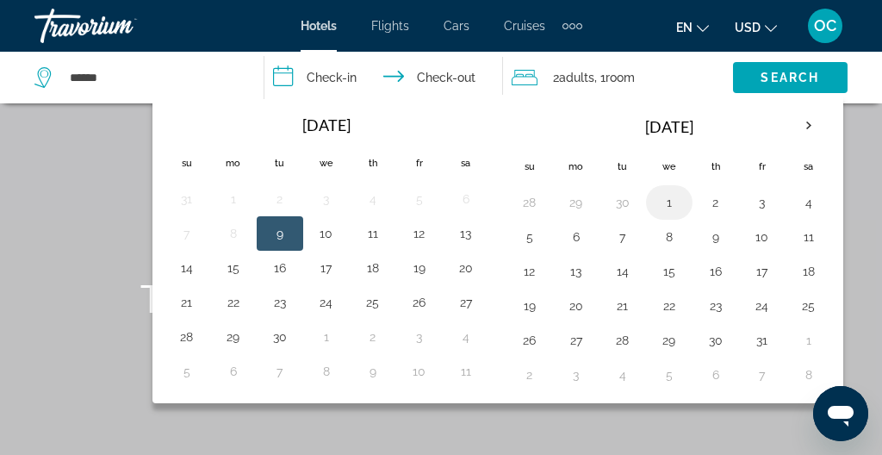
click at [671, 206] on button "1" at bounding box center [669, 202] width 28 height 24
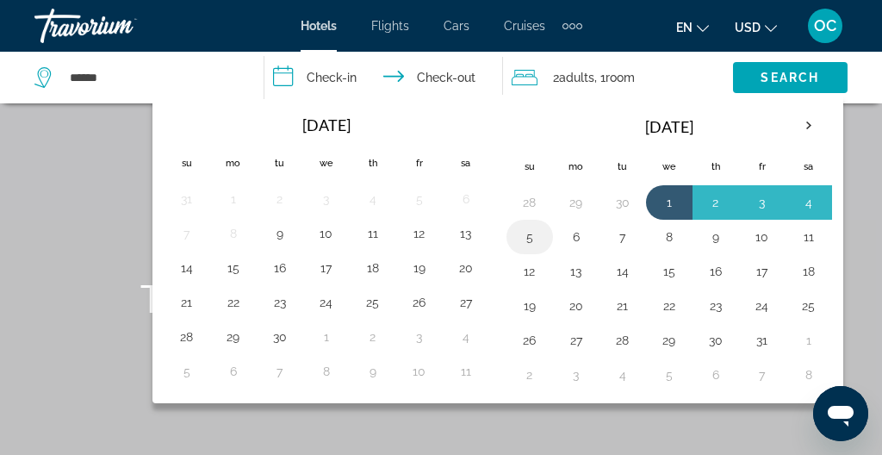
click at [527, 239] on button "5" at bounding box center [530, 237] width 28 height 24
type input "**********"
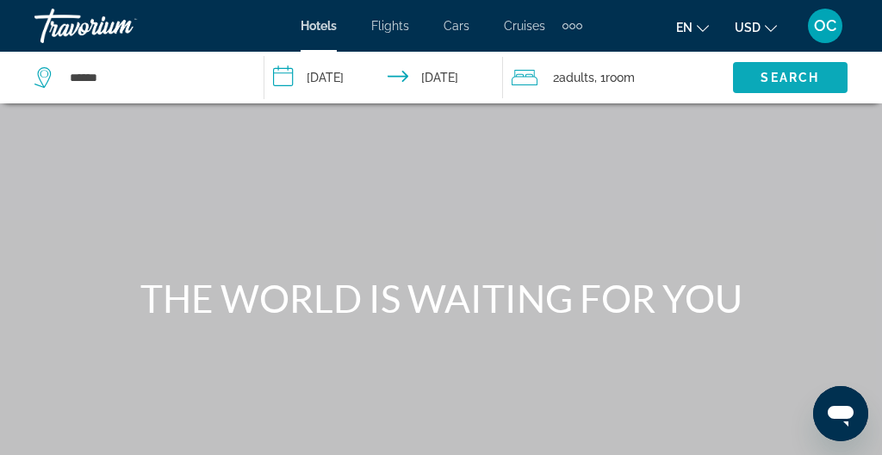
click at [769, 77] on span "Search" at bounding box center [790, 78] width 59 height 14
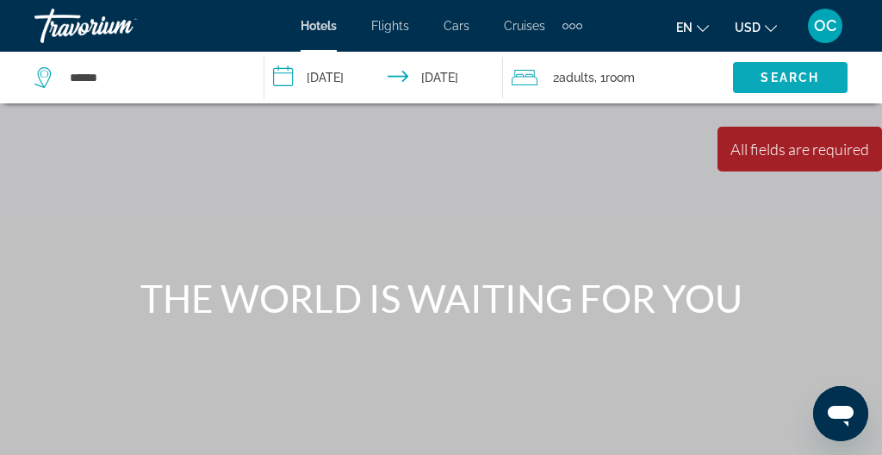
click at [763, 71] on span "Search" at bounding box center [790, 78] width 59 height 14
